Goal: Task Accomplishment & Management: Use online tool/utility

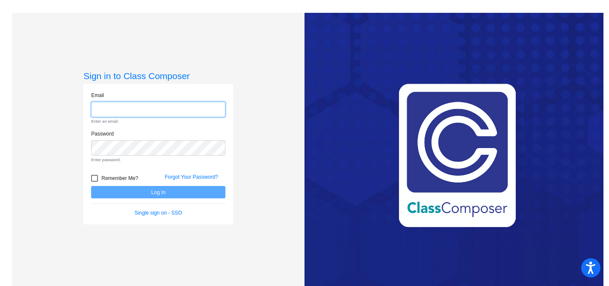
type input "lschroeder@denisoncsd.org"
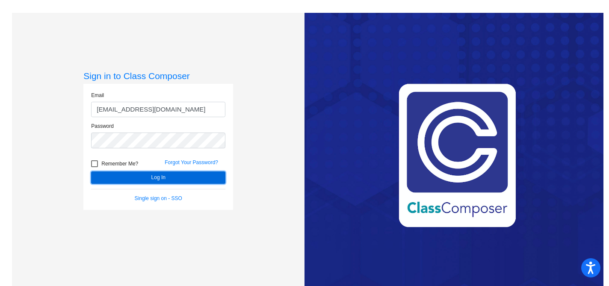
click at [194, 178] on button "Log In" at bounding box center [158, 178] width 134 height 12
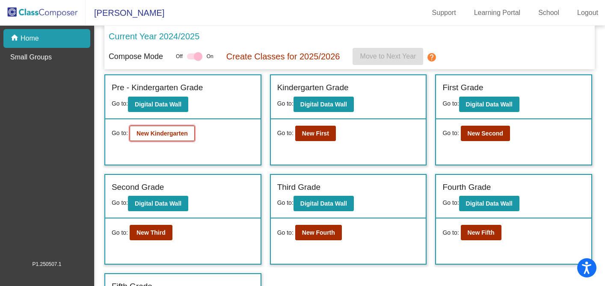
click at [188, 134] on b "New Kindergarten" at bounding box center [162, 133] width 51 height 7
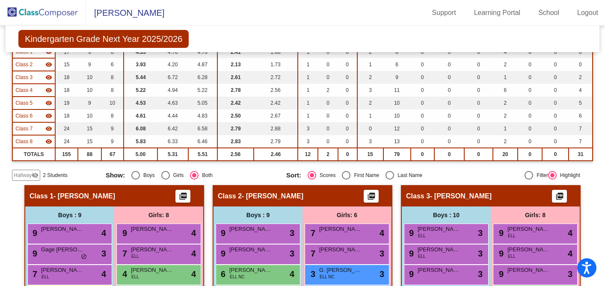
scroll to position [69, 0]
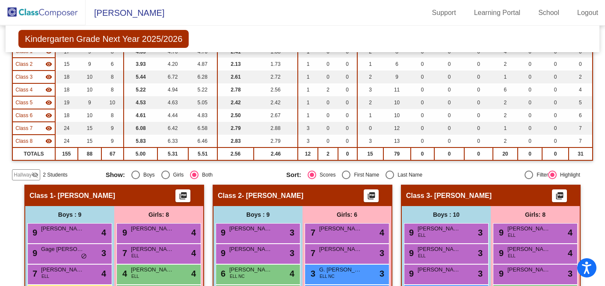
click at [30, 177] on span "Hallway" at bounding box center [23, 175] width 18 height 8
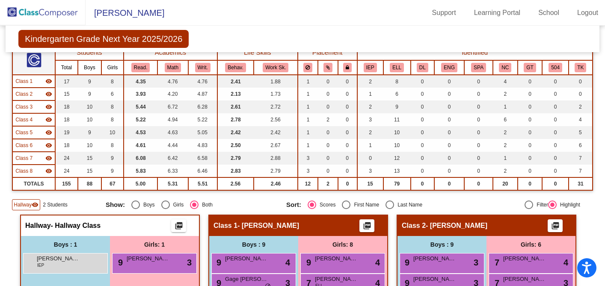
scroll to position [0, 0]
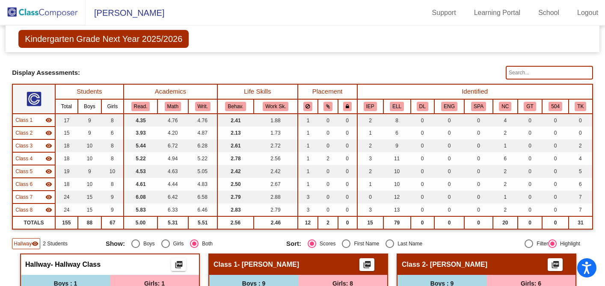
click at [24, 14] on img at bounding box center [43, 12] width 86 height 25
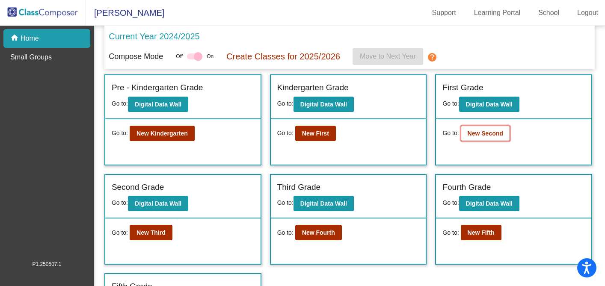
click at [471, 140] on button "New Second" at bounding box center [485, 133] width 49 height 15
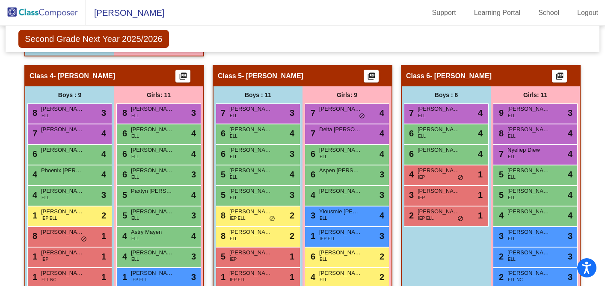
scroll to position [456, 0]
